Goal: Communication & Community: Answer question/provide support

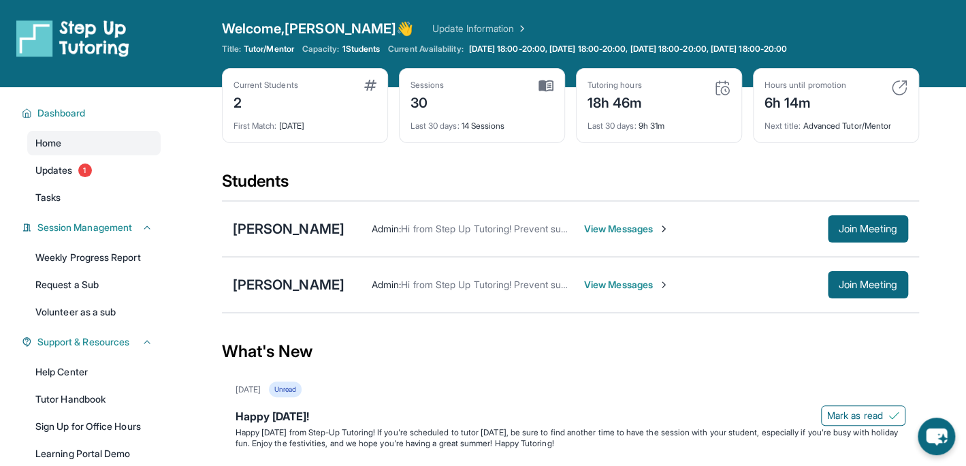
click at [641, 283] on span "View Messages" at bounding box center [626, 285] width 85 height 14
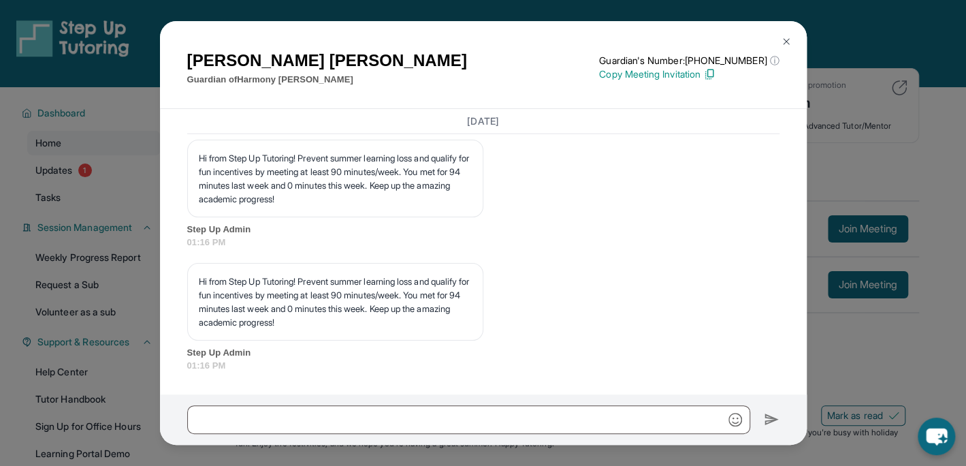
scroll to position [8285, 0]
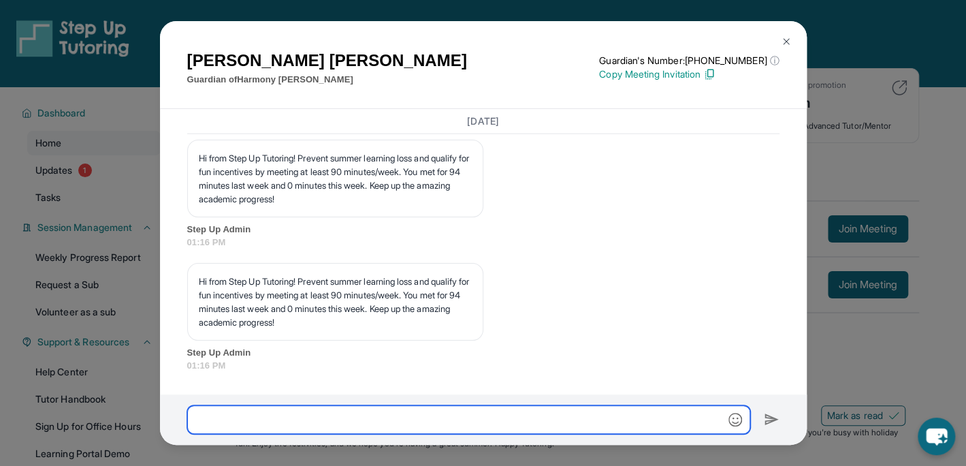
click at [197, 411] on input "text" at bounding box center [468, 419] width 563 height 29
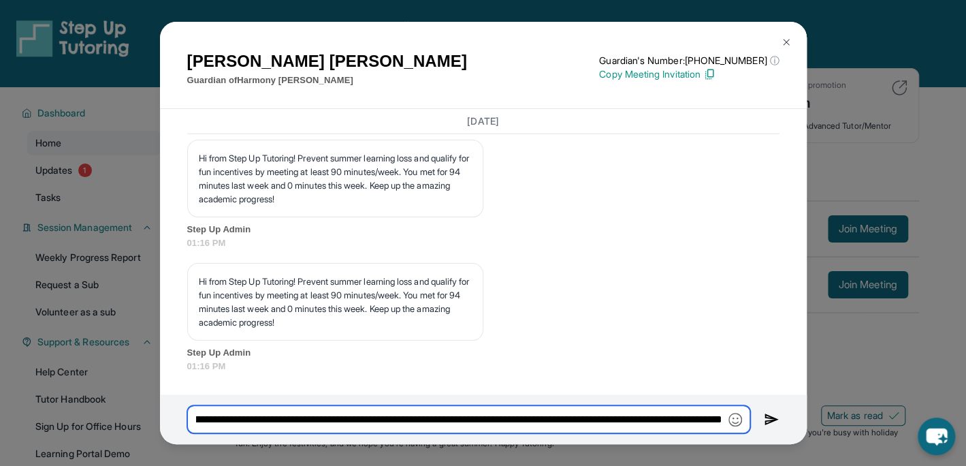
scroll to position [0, 1012]
click at [284, 417] on input "**********" at bounding box center [468, 419] width 563 height 28
click at [712, 419] on input "**********" at bounding box center [468, 419] width 563 height 28
type input "**********"
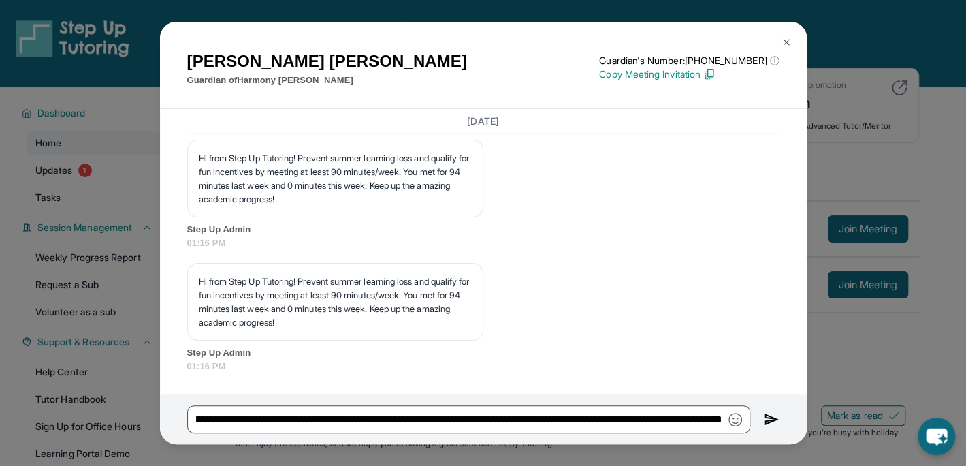
scroll to position [0, 0]
click at [771, 417] on img at bounding box center [772, 419] width 16 height 16
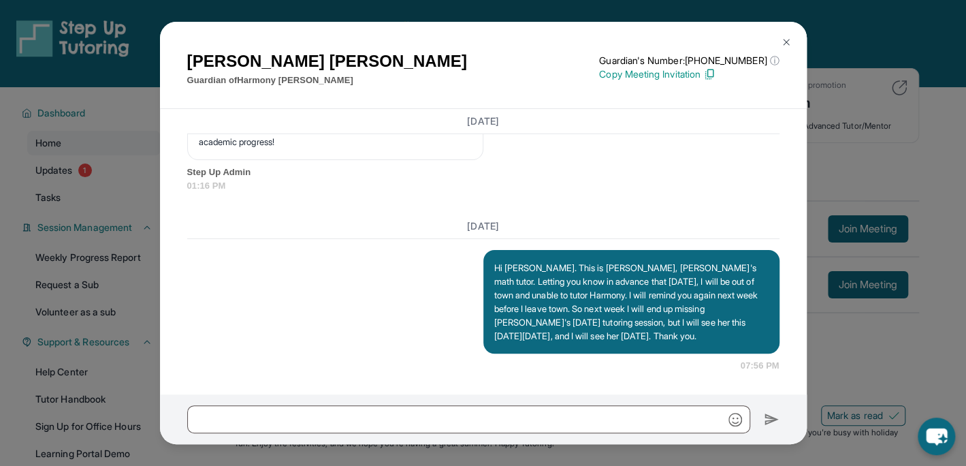
scroll to position [8479, 0]
click at [785, 44] on img at bounding box center [786, 42] width 11 height 11
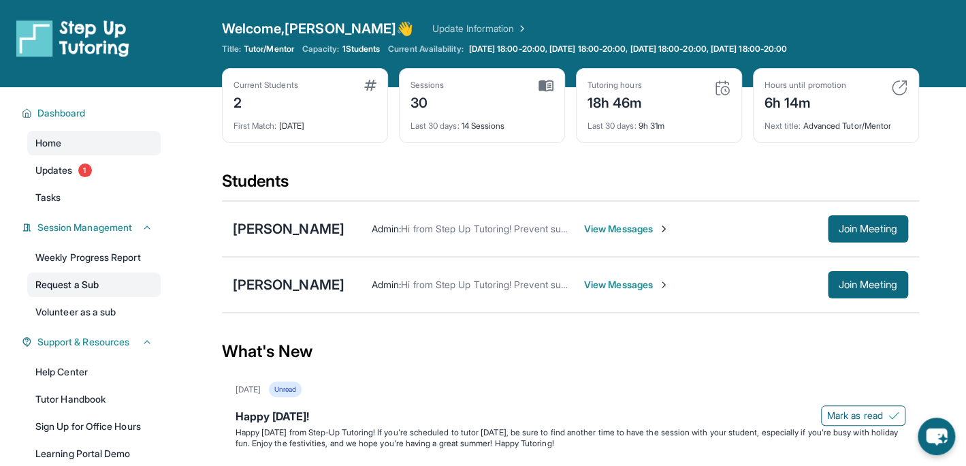
click at [56, 285] on link "Request a Sub" at bounding box center [93, 284] width 133 height 25
click at [645, 285] on span "View Messages" at bounding box center [626, 285] width 85 height 14
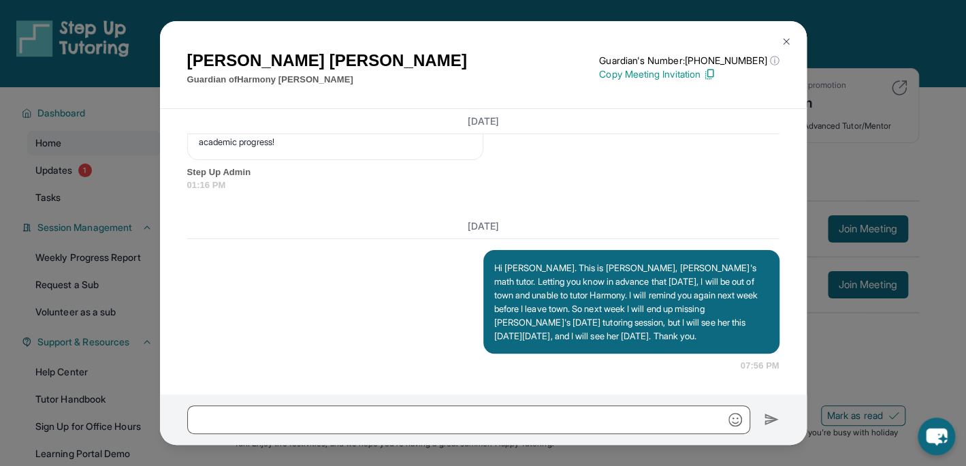
scroll to position [8479, 0]
click at [110, 110] on div "[PERSON_NAME] Guardian of [PERSON_NAME] Guardian's Number: [PHONE_NUMBER] ⓘ Thi…" at bounding box center [483, 233] width 966 height 466
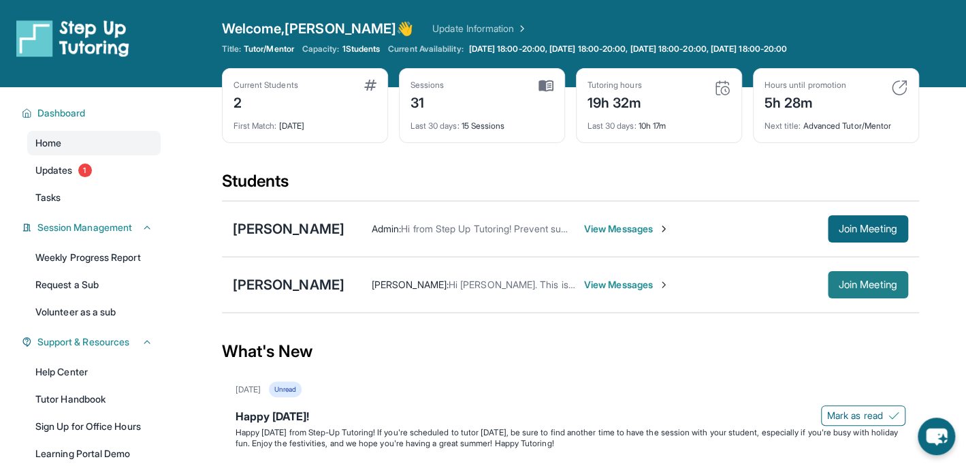
click at [884, 283] on span "Join Meeting" at bounding box center [868, 285] width 59 height 8
